Goal: Find specific page/section: Find specific page/section

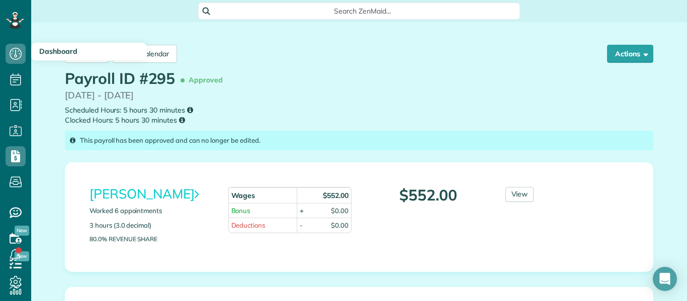
scroll to position [121, 0]
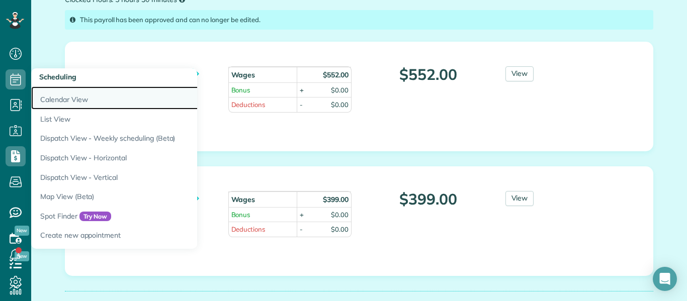
click at [48, 98] on link "Calendar View" at bounding box center [156, 97] width 251 height 23
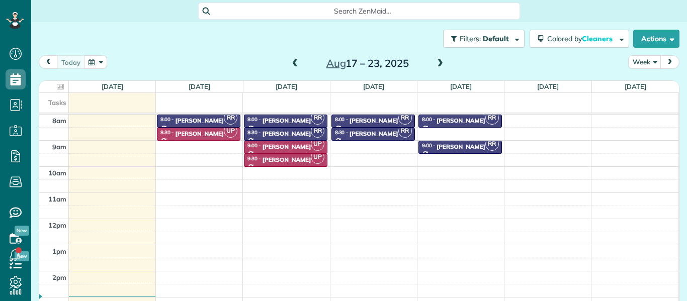
scroll to position [5, 5]
click at [439, 60] on span at bounding box center [439, 63] width 11 height 9
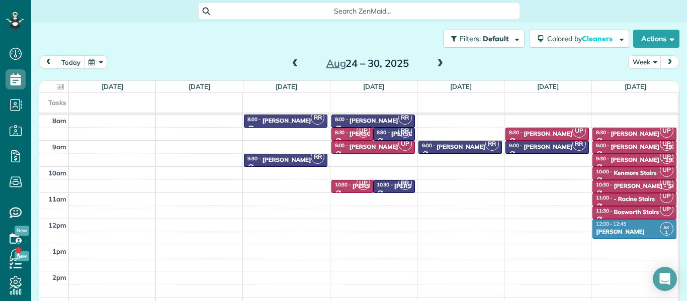
click at [293, 63] on span at bounding box center [294, 63] width 11 height 9
